Goal: Transaction & Acquisition: Purchase product/service

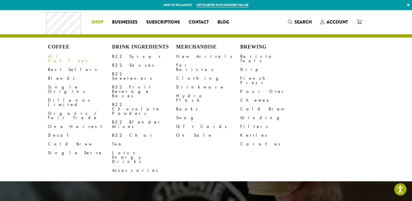
click at [68, 56] on link "All Coffees" at bounding box center [80, 58] width 64 height 13
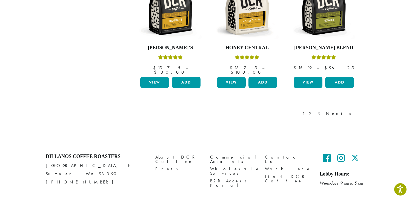
scroll to position [501, 0]
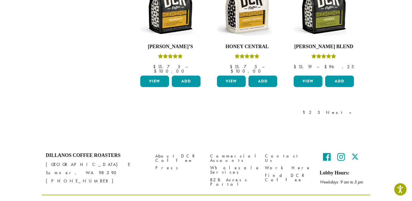
click at [57, 161] on p "[STREET_ADDRESS][PERSON_NAME] [PHONE_NUMBER]" at bounding box center [96, 173] width 101 height 25
drag, startPoint x: 58, startPoint y: 161, endPoint x: 47, endPoint y: 161, distance: 11.0
click at [47, 161] on p "[STREET_ADDRESS][PERSON_NAME] [PHONE_NUMBER]" at bounding box center [96, 173] width 101 height 25
click at [49, 161] on p "[STREET_ADDRESS][PERSON_NAME] [PHONE_NUMBER]" at bounding box center [96, 173] width 101 height 25
drag, startPoint x: 82, startPoint y: 158, endPoint x: 35, endPoint y: 158, distance: 46.9
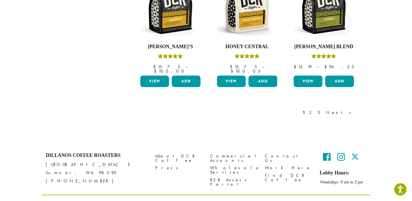
click at [35, 158] on div "Dillanos Coffee Roasters [STREET_ADDRESS][PERSON_NAME] [PHONE_NUMBER] About DCR…" at bounding box center [206, 182] width 412 height 66
copy p "Sumner, WA 98390"
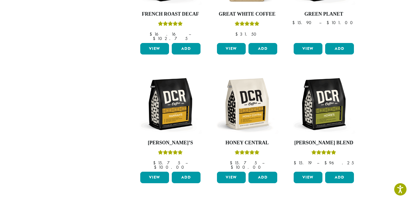
scroll to position [370, 0]
